Goal: Information Seeking & Learning: Check status

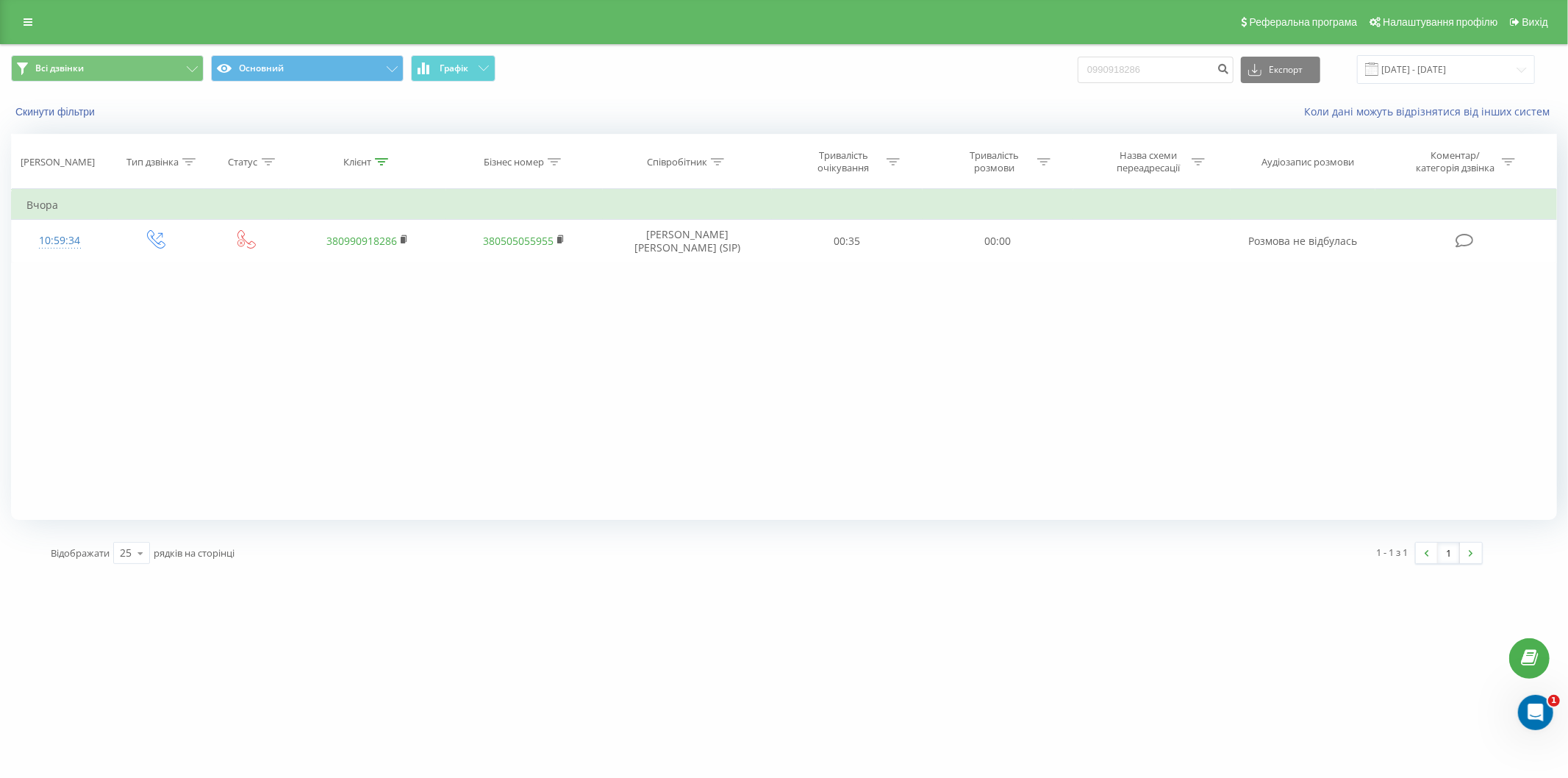
click at [1053, 72] on div "Всі дзвінки Основний Графік 0990918286 Експорт .csv .xls .xlsx 22.06.2025 - 22.…" at bounding box center [784, 69] width 1546 height 29
click at [1116, 72] on input "050)678-55-54" at bounding box center [1156, 70] width 156 height 27
click at [1119, 72] on input "050)678-55-54" at bounding box center [1156, 70] width 156 height 27
click at [1136, 70] on input "050678-55-54" at bounding box center [1156, 70] width 156 height 27
click at [1150, 68] on input "05067855-54" at bounding box center [1156, 70] width 156 height 27
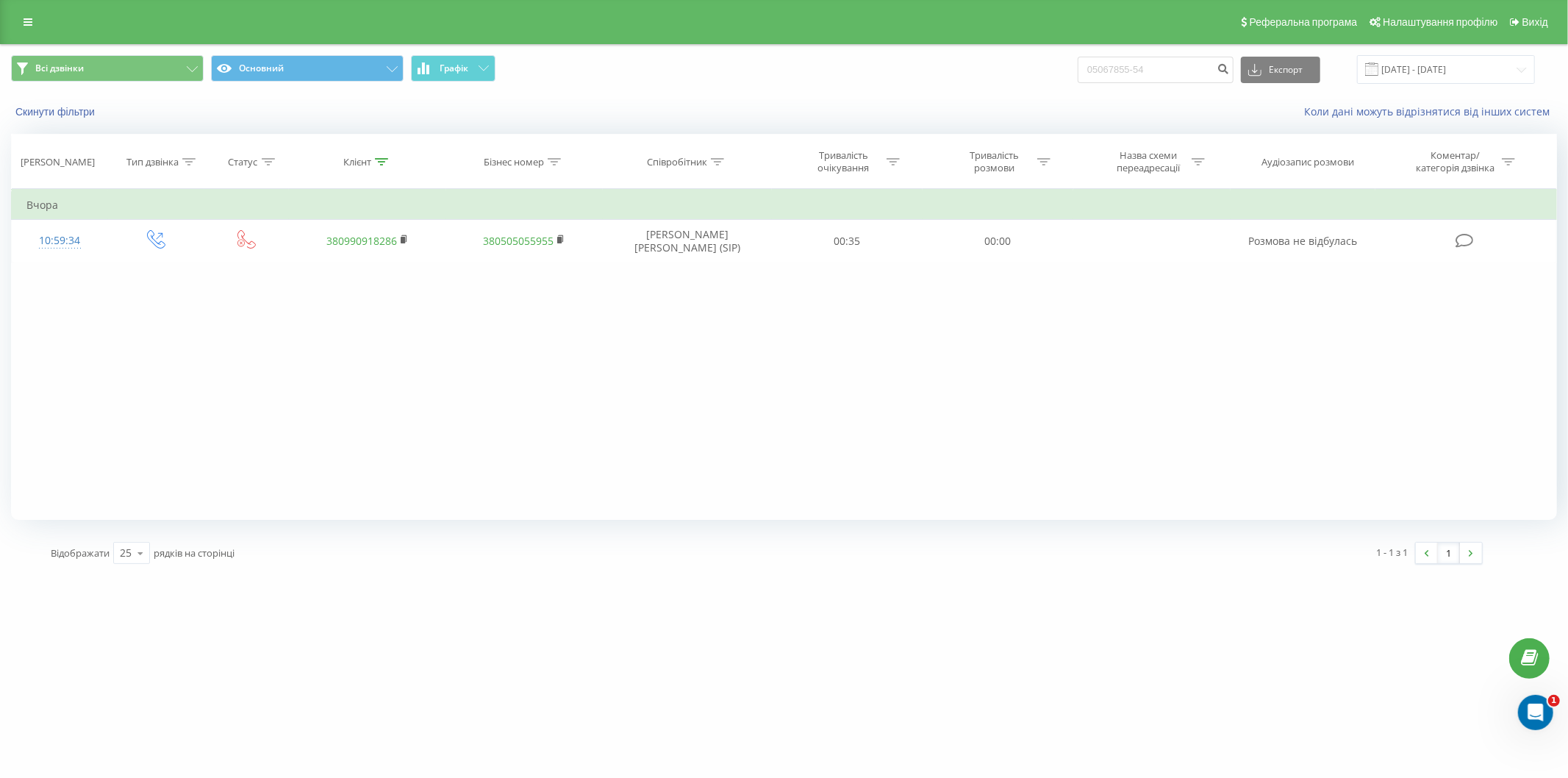
click at [1148, 68] on input "05067855-54" at bounding box center [1156, 70] width 156 height 27
click at [1174, 67] on input "0506785554" at bounding box center [1156, 70] width 156 height 27
type input "0506785554"
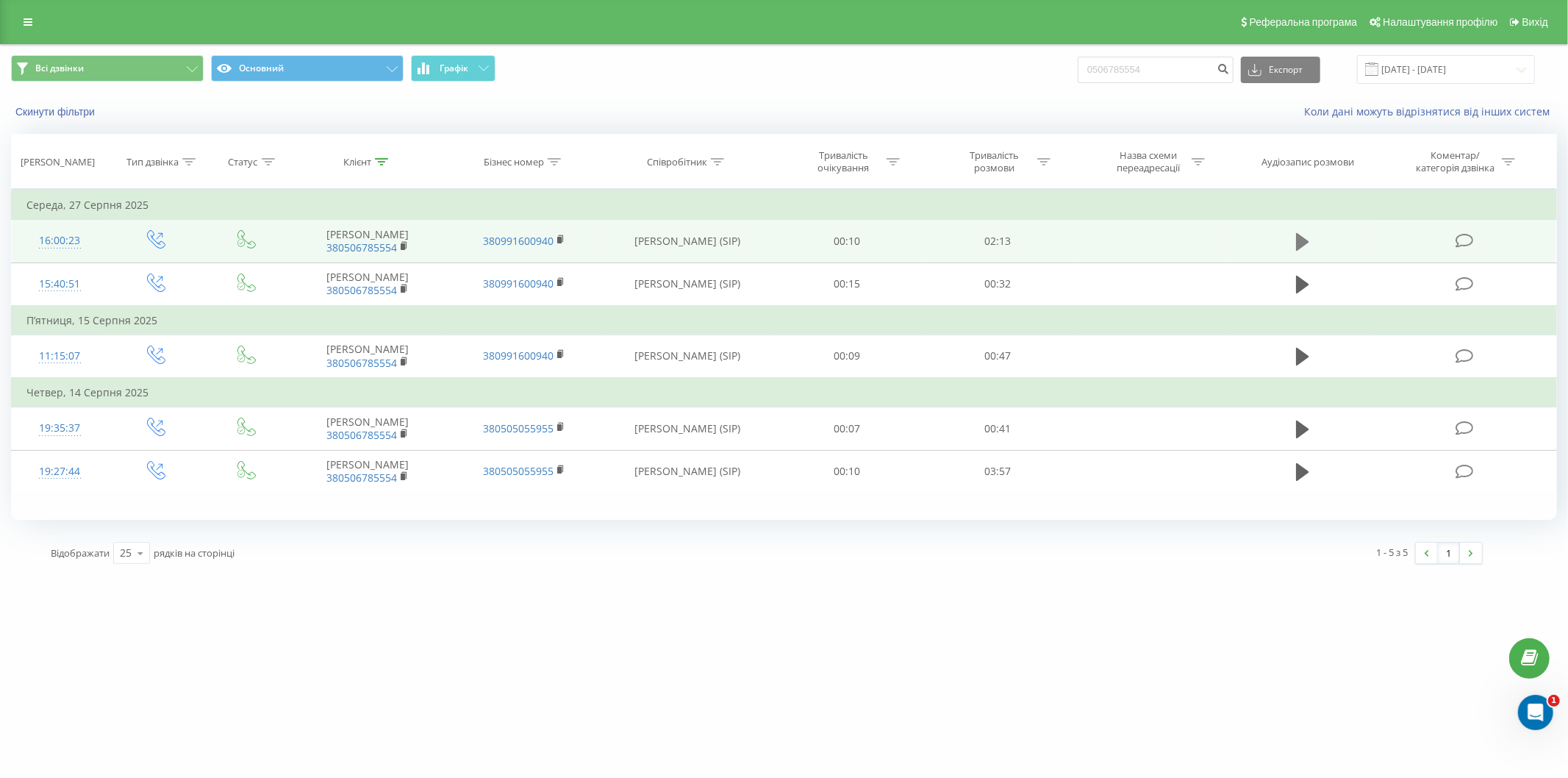
click at [1297, 244] on button at bounding box center [1302, 242] width 22 height 22
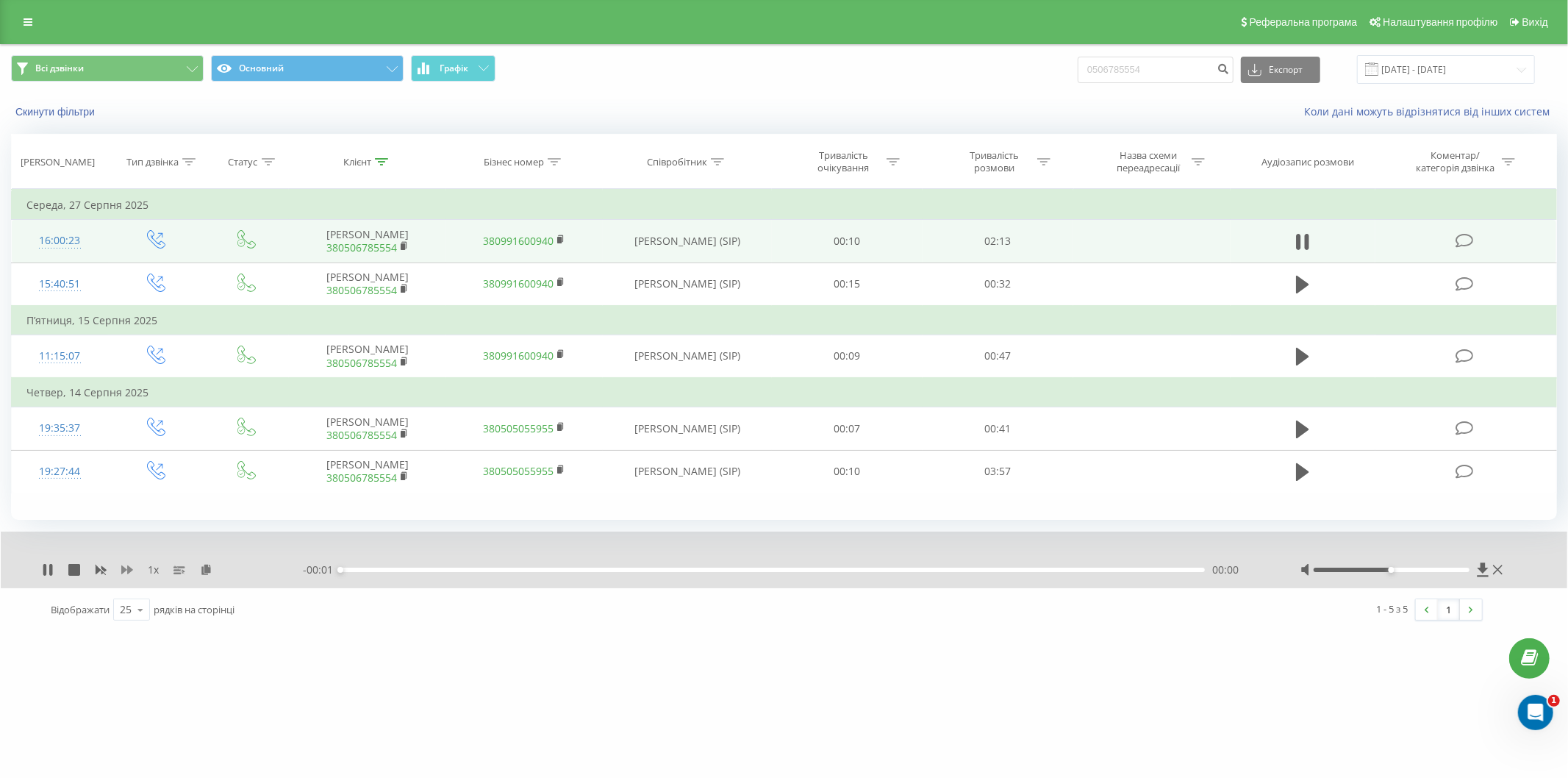
click at [130, 570] on icon at bounding box center [127, 570] width 12 height 9
click at [129, 570] on icon at bounding box center [127, 570] width 12 height 9
click at [616, 570] on div "00:02" at bounding box center [773, 570] width 865 height 4
drag, startPoint x: 686, startPoint y: 570, endPoint x: 710, endPoint y: 560, distance: 26.0
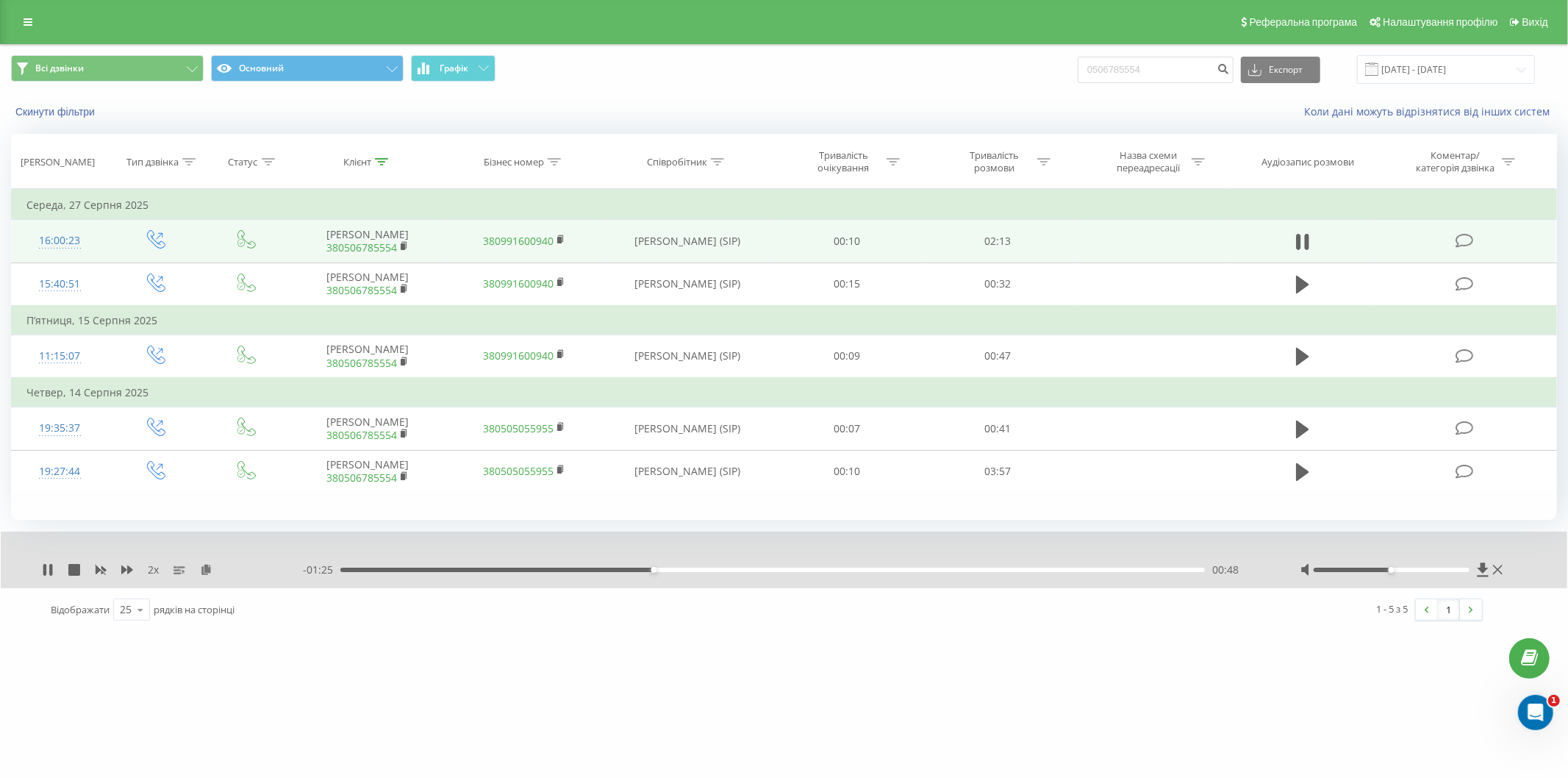
click at [687, 570] on div "00:48" at bounding box center [773, 570] width 865 height 4
click at [533, 572] on div "- 01:12 01:01 01:01" at bounding box center [784, 570] width 961 height 15
click at [533, 570] on div "01:02" at bounding box center [773, 570] width 865 height 4
click at [641, 568] on div "00:43" at bounding box center [773, 570] width 865 height 4
click at [48, 568] on icon at bounding box center [47, 570] width 12 height 12
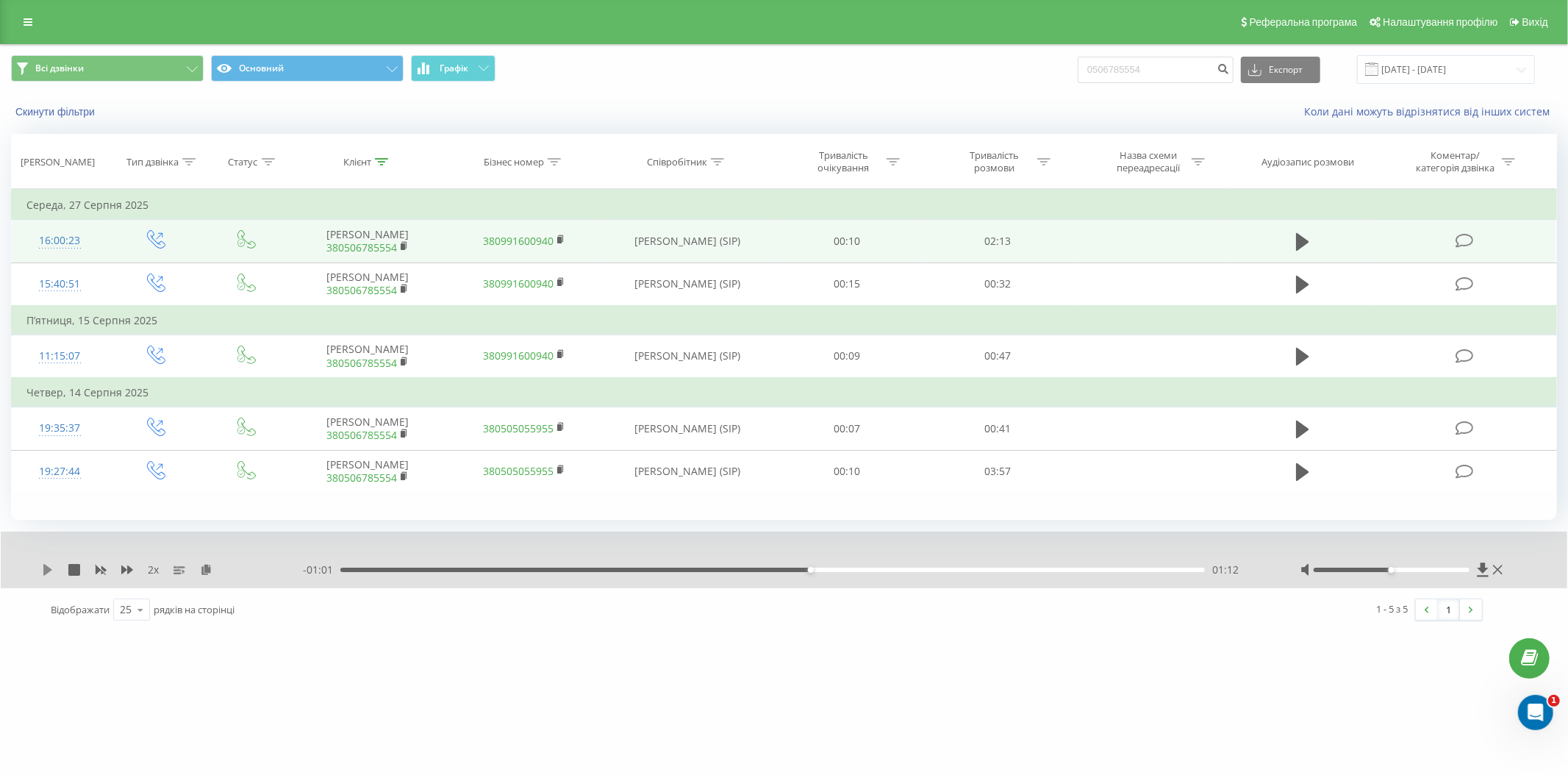
click at [42, 565] on icon at bounding box center [47, 570] width 12 height 12
drag, startPoint x: 1136, startPoint y: 63, endPoint x: 1075, endPoint y: 71, distance: 61.5
click at [1075, 71] on div "Всі дзвінки Основний Графік 0506785554 Експорт .csv .xls .xlsx 22.06.2025 - 22.…" at bounding box center [784, 69] width 1546 height 29
paste input "664154515"
type input "0664154515"
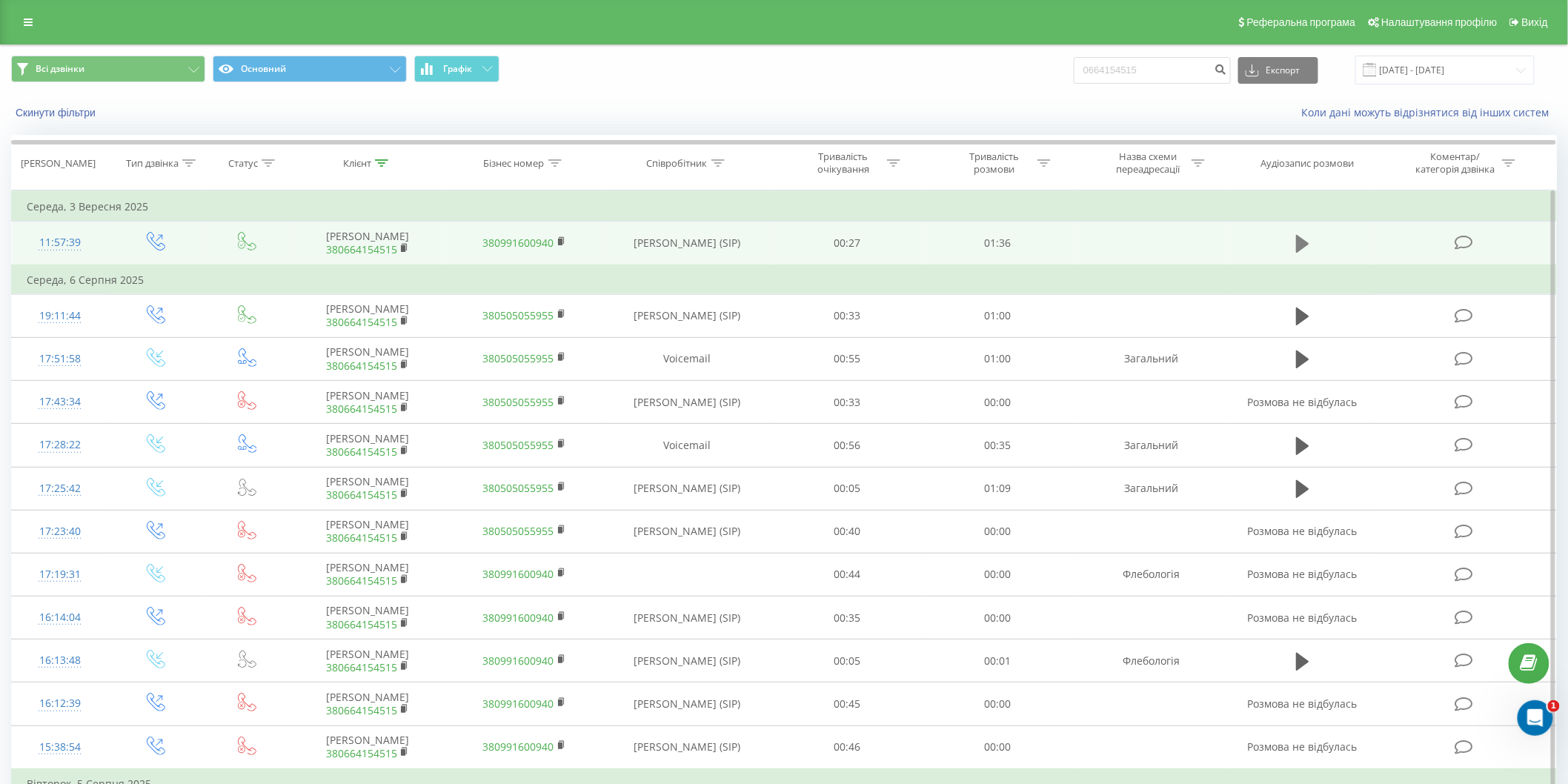
click at [1298, 242] on icon at bounding box center [1303, 243] width 13 height 18
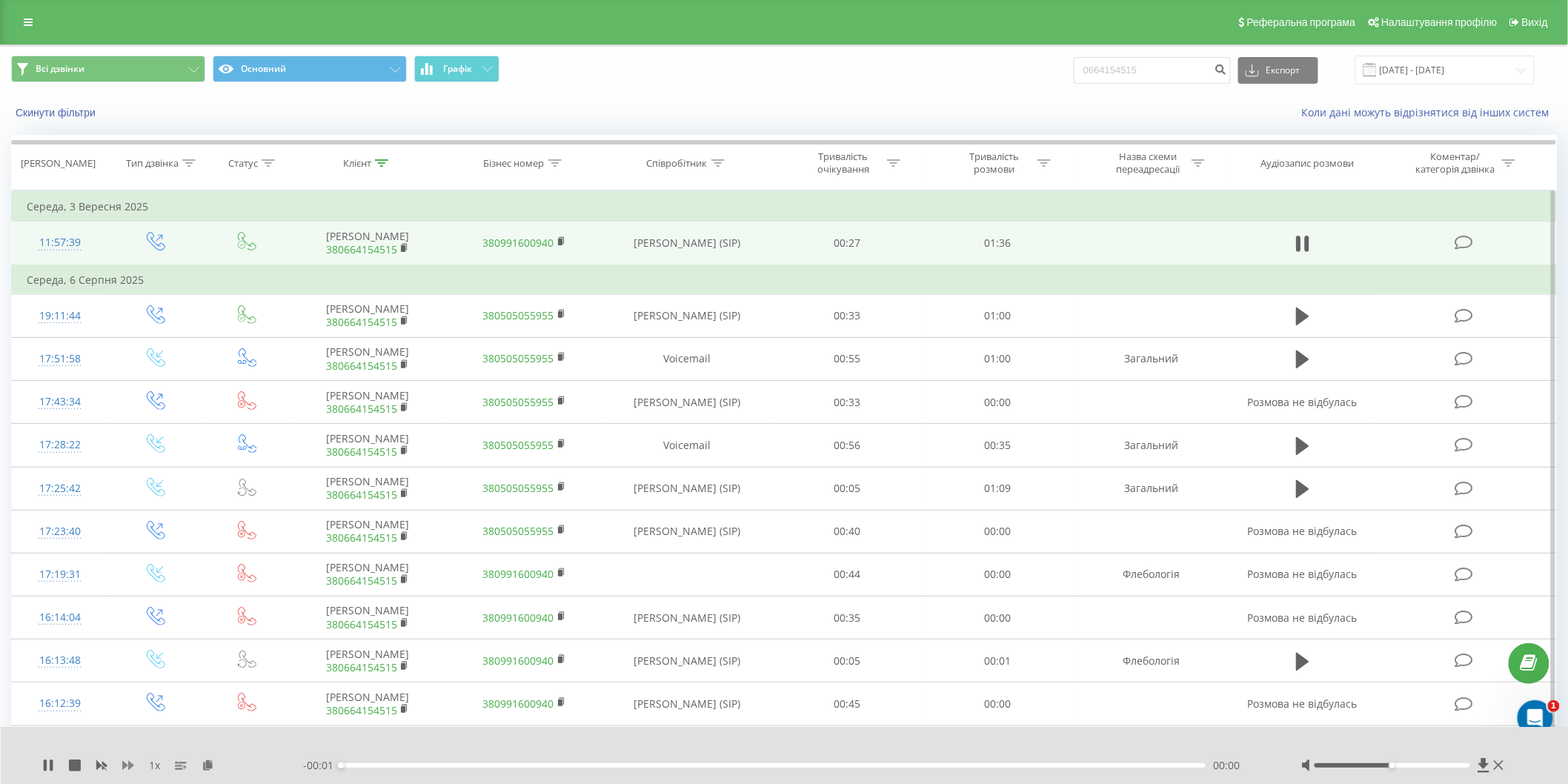
click at [126, 765] on icon at bounding box center [128, 766] width 12 height 12
click at [477, 767] on div "00:01" at bounding box center [773, 765] width 865 height 4
click at [590, 763] on div "00:16" at bounding box center [773, 765] width 865 height 4
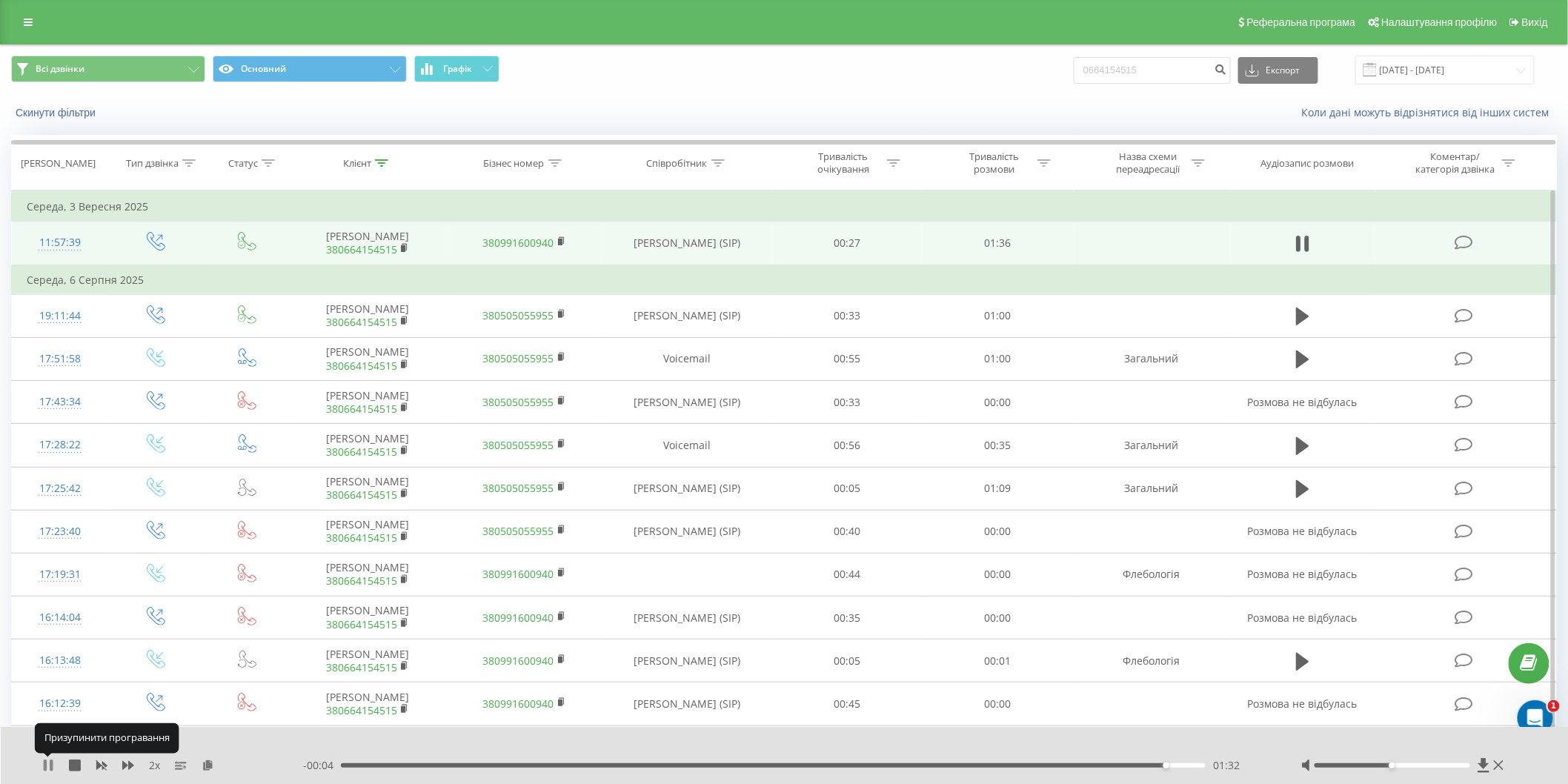
click at [44, 764] on icon at bounding box center [45, 766] width 3 height 12
click at [1162, 64] on input "0664154515" at bounding box center [1153, 70] width 157 height 27
drag, startPoint x: 1169, startPoint y: 64, endPoint x: 1038, endPoint y: 72, distance: 131.2
click at [1038, 72] on div "Всі дзвінки Основний Графік 0664154515 Експорт .csv .xls .xlsx [DATE] - [DATE]" at bounding box center [784, 69] width 1546 height 29
paste input "978627477"
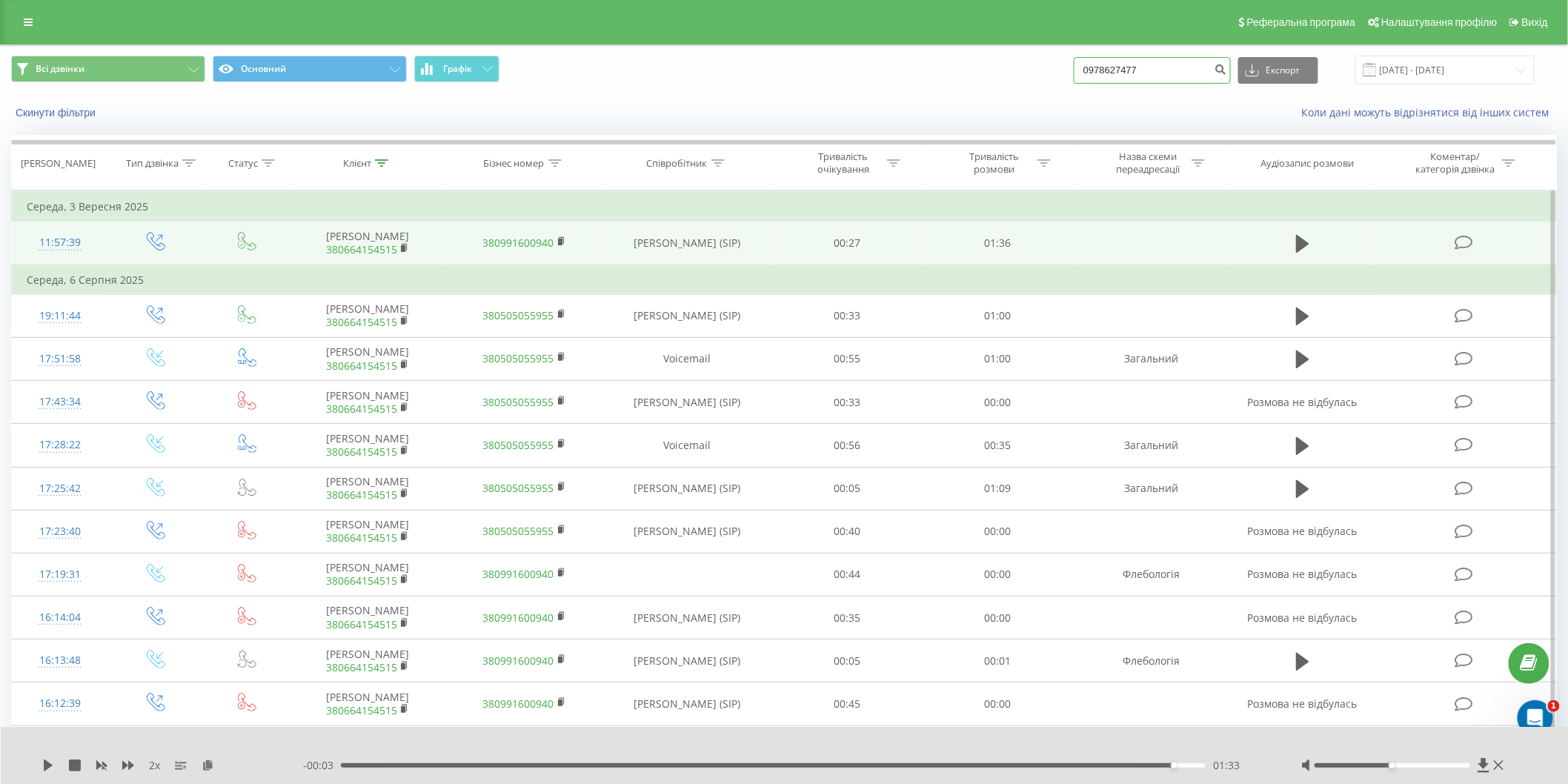
type input "0978627477"
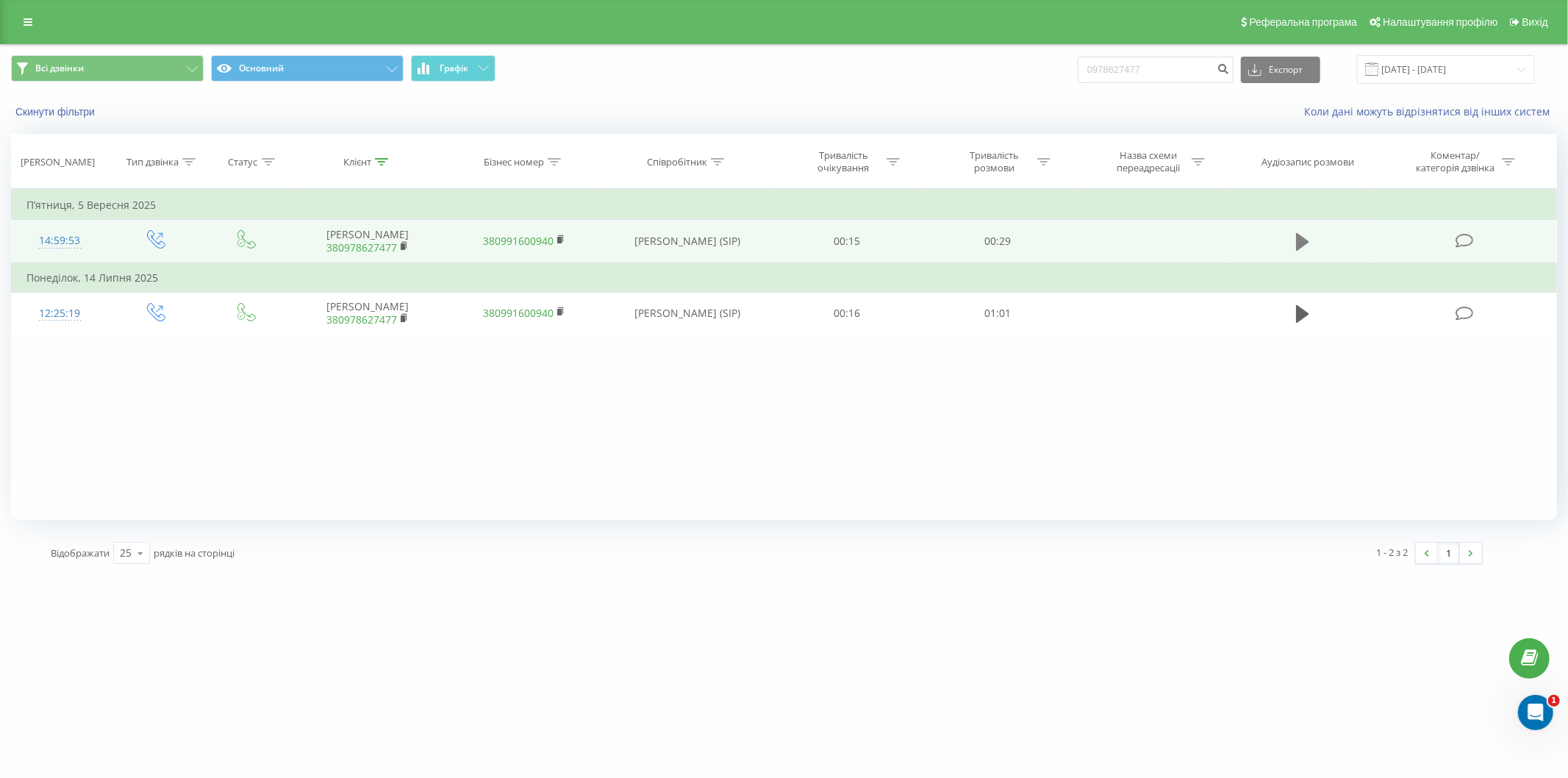
click at [1297, 239] on icon at bounding box center [1303, 242] width 13 height 17
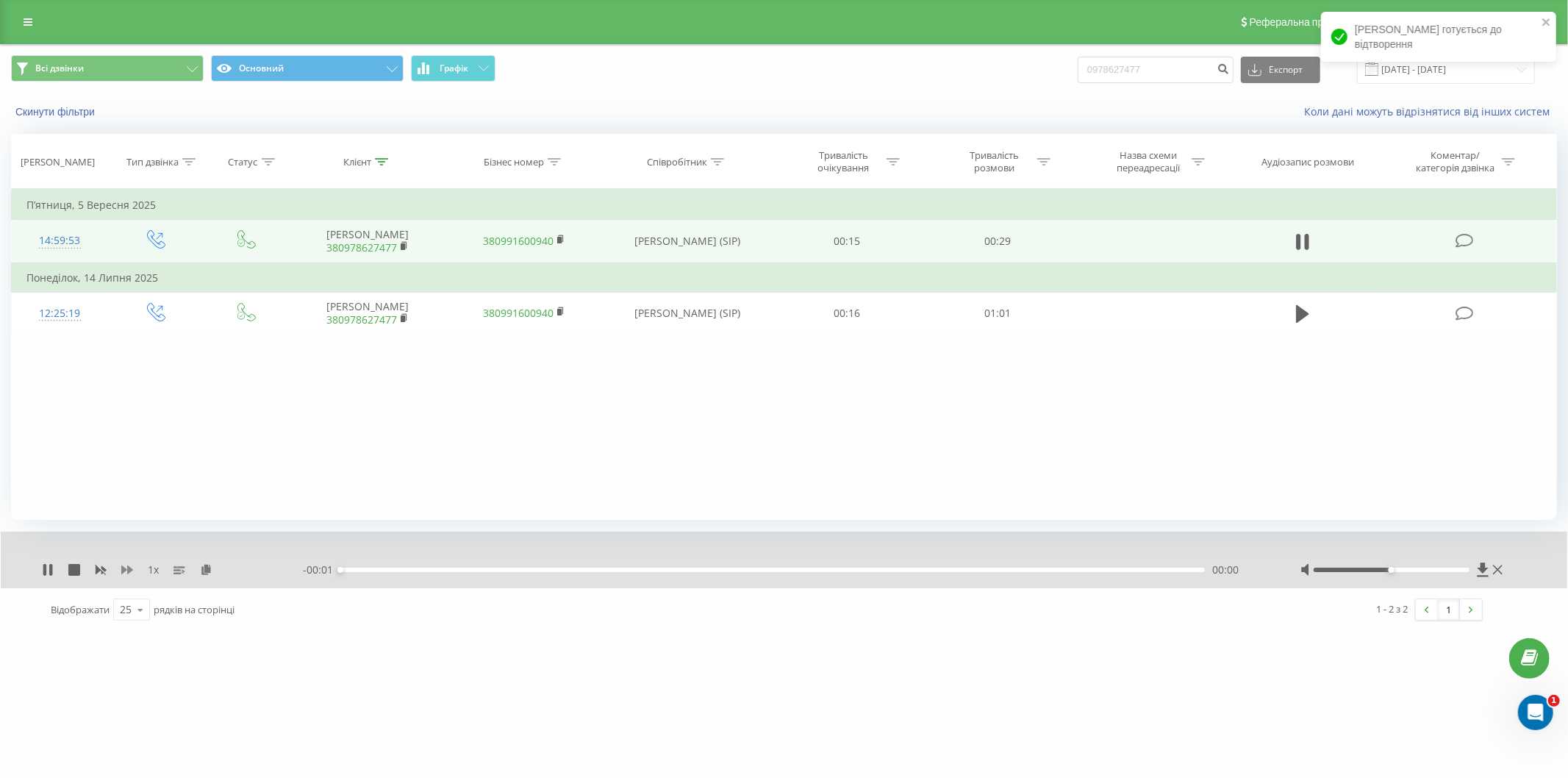
click at [129, 570] on icon at bounding box center [127, 570] width 12 height 9
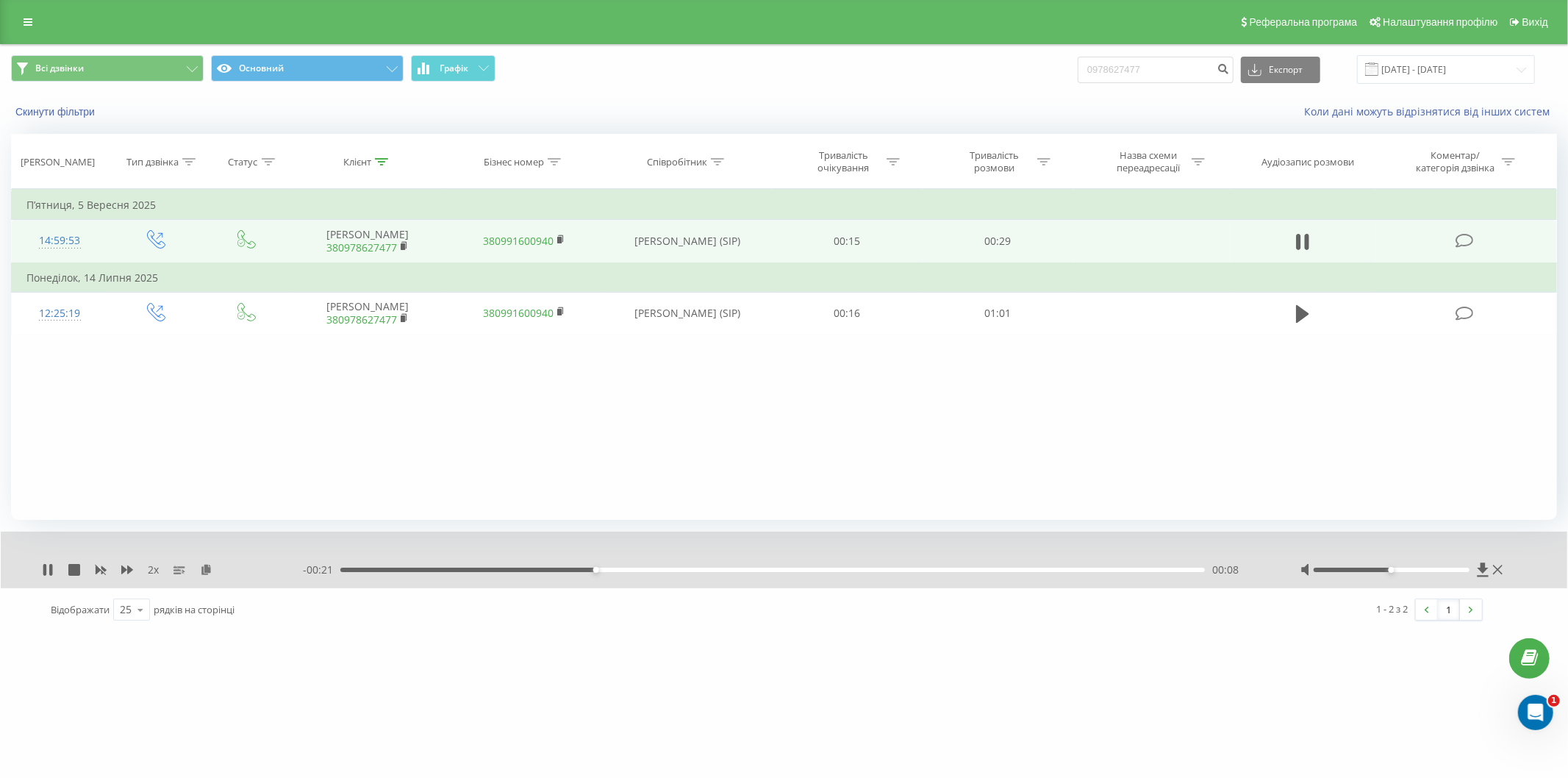
click at [755, 571] on div "00:08" at bounding box center [773, 570] width 865 height 4
click at [950, 570] on div "00:17" at bounding box center [773, 570] width 865 height 4
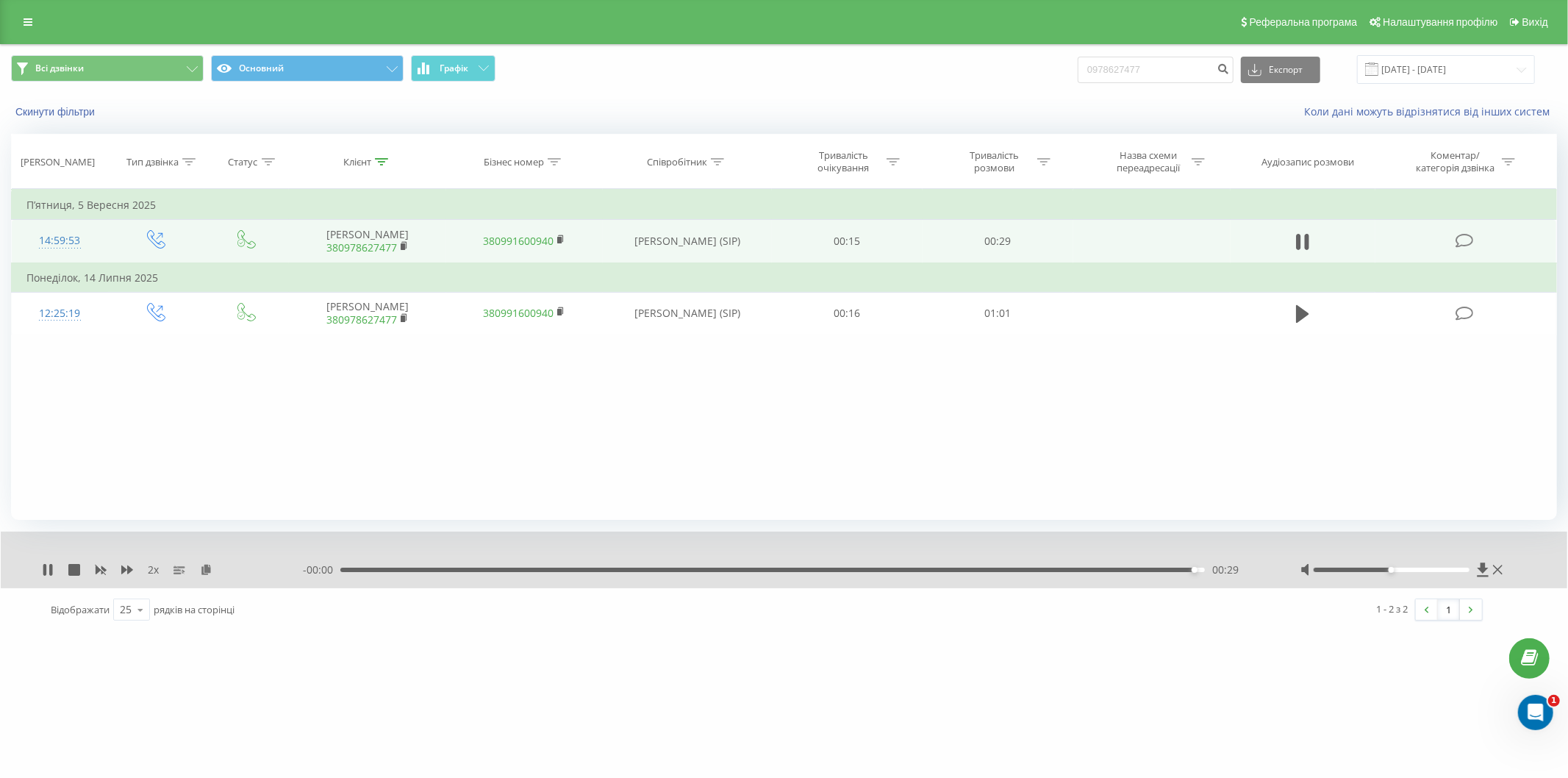
click at [965, 563] on div "- 00:00 00:29 00:29" at bounding box center [784, 570] width 961 height 15
click at [943, 565] on div "00:00 00:29 00:29" at bounding box center [784, 570] width 961 height 15
click at [940, 570] on div "00:29" at bounding box center [769, 570] width 865 height 4
click at [42, 570] on icon at bounding box center [47, 570] width 12 height 12
click at [934, 570] on div "00:26" at bounding box center [773, 570] width 865 height 4
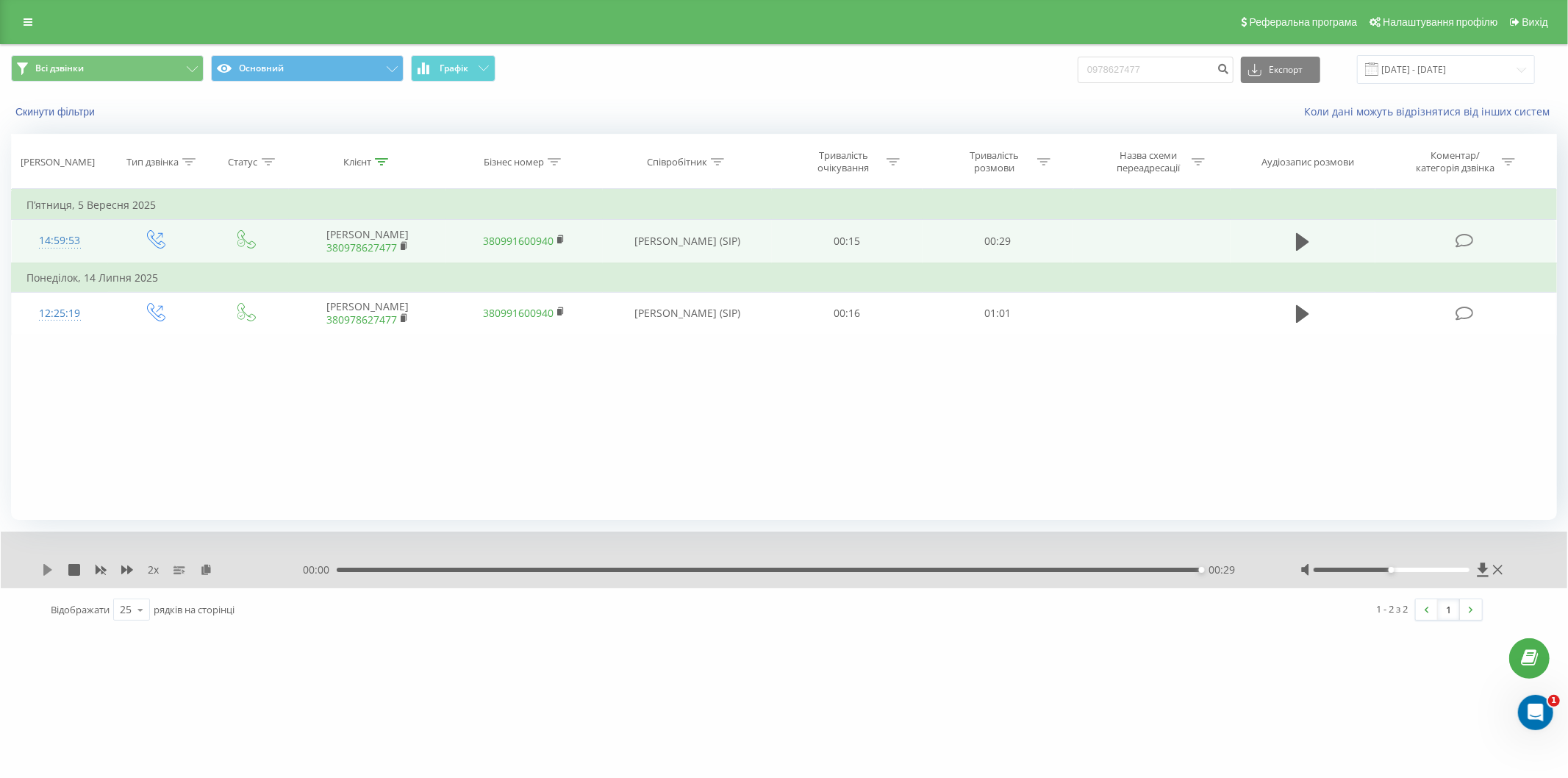
click at [47, 566] on icon at bounding box center [47, 570] width 12 height 12
click at [836, 575] on div "00:00 00:29 00:29" at bounding box center [784, 570] width 961 height 15
click at [843, 570] on div "00:29" at bounding box center [769, 570] width 865 height 4
click at [53, 568] on icon at bounding box center [47, 570] width 12 height 12
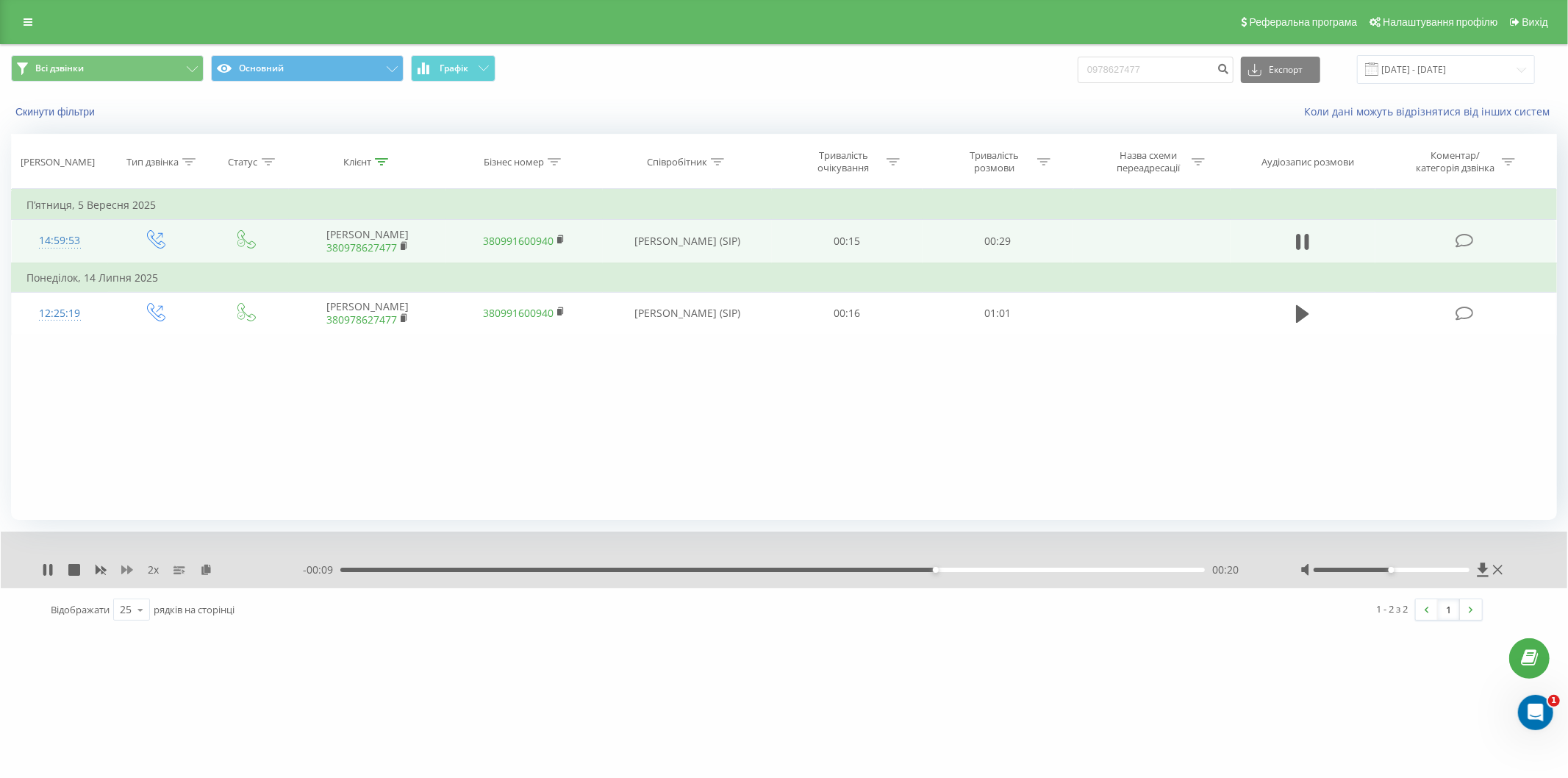
click at [124, 569] on icon at bounding box center [127, 570] width 12 height 9
click at [48, 569] on icon at bounding box center [47, 570] width 12 height 12
click at [989, 699] on div "bazismed.com 0978627477 Проекти bazismed.com Дашборд Центр звернень Журнал дзві…" at bounding box center [784, 389] width 1568 height 778
drag, startPoint x: 1178, startPoint y: 80, endPoint x: 1088, endPoint y: 75, distance: 90.1
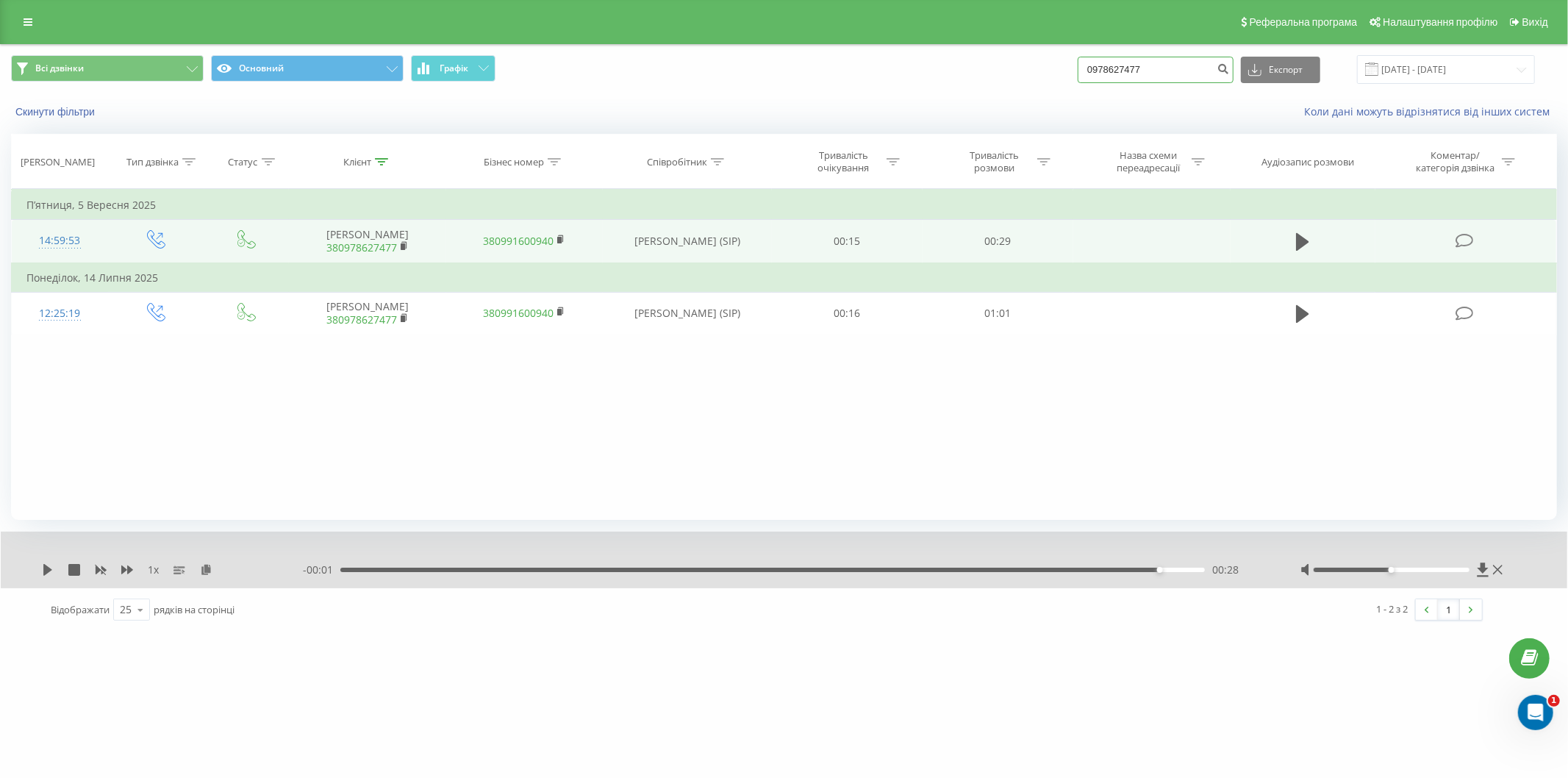
click at [1088, 75] on div "Всі дзвінки Основний Графік 0978627477 Експорт .csv .xls .xlsx 22.06.2025 - 22.…" at bounding box center [784, 69] width 1546 height 29
paste input "680936455"
type input "0680936455"
